Goal: Transaction & Acquisition: Obtain resource

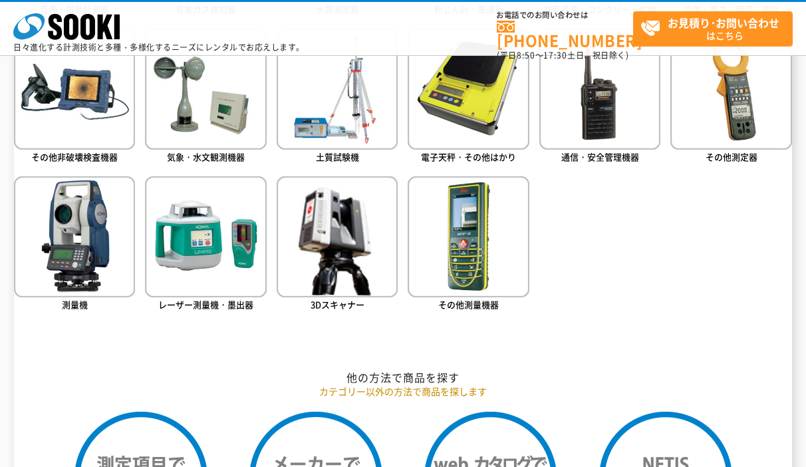
scroll to position [766, 0]
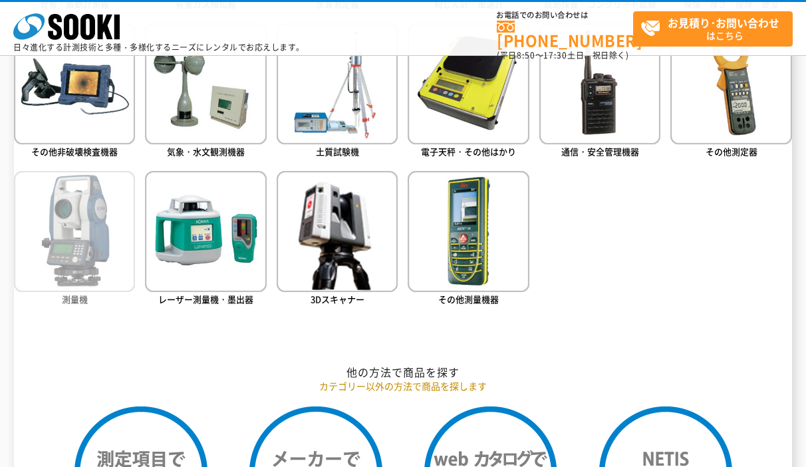
click at [77, 238] on img at bounding box center [74, 231] width 121 height 121
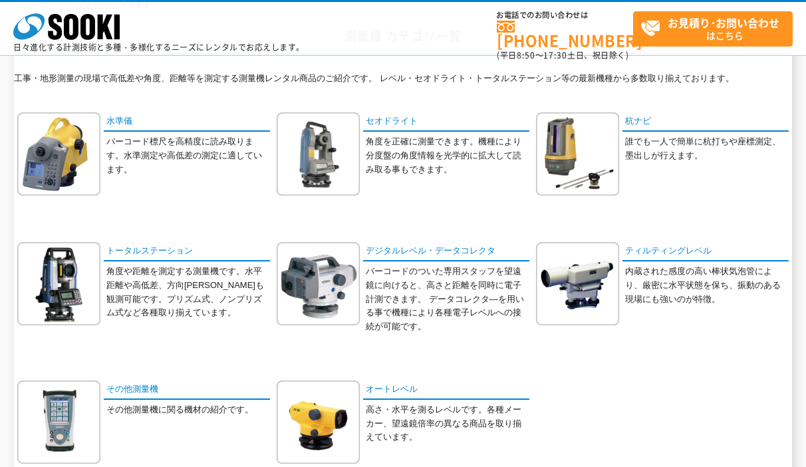
scroll to position [144, 0]
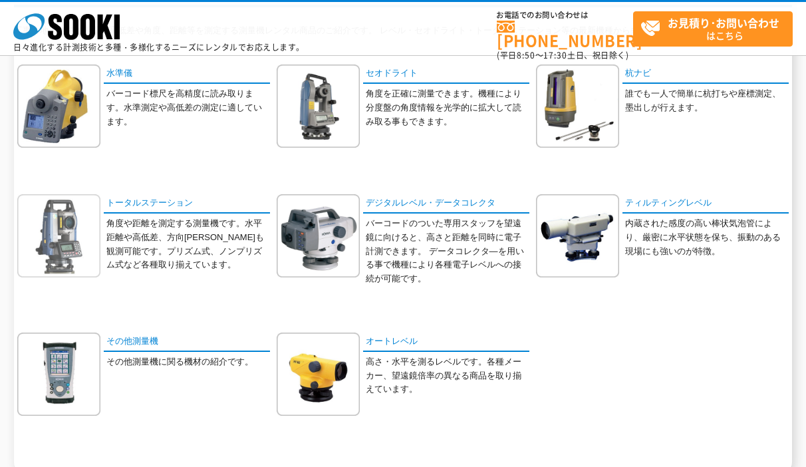
click at [79, 225] on img at bounding box center [58, 235] width 83 height 83
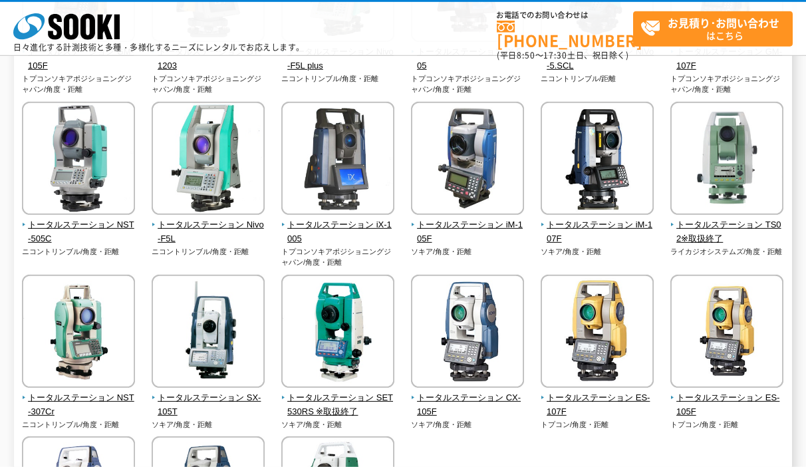
scroll to position [287, 0]
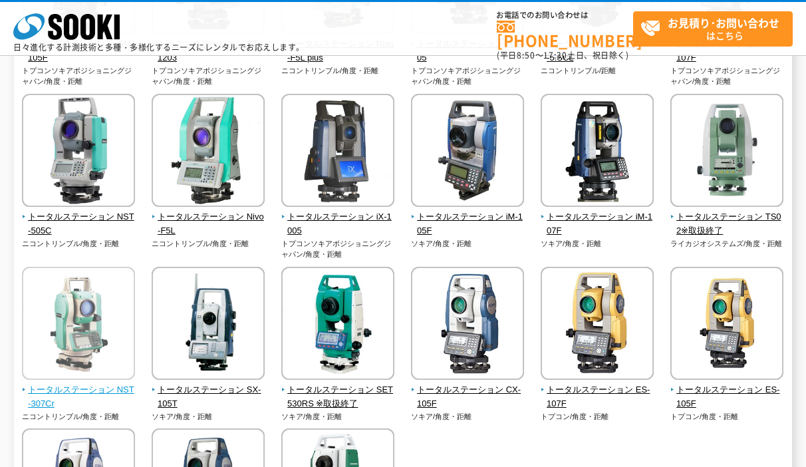
click at [112, 384] on span "トータルステーション NST-307Cr" at bounding box center [79, 397] width 114 height 28
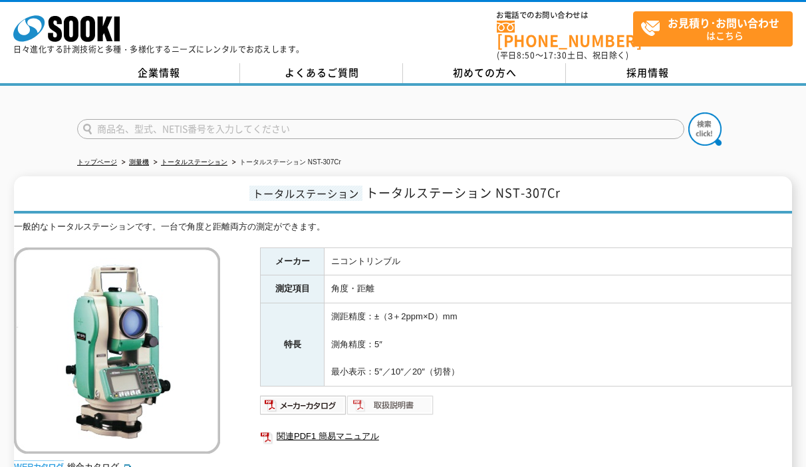
click at [379, 395] on img at bounding box center [390, 404] width 87 height 21
